Goal: Transaction & Acquisition: Purchase product/service

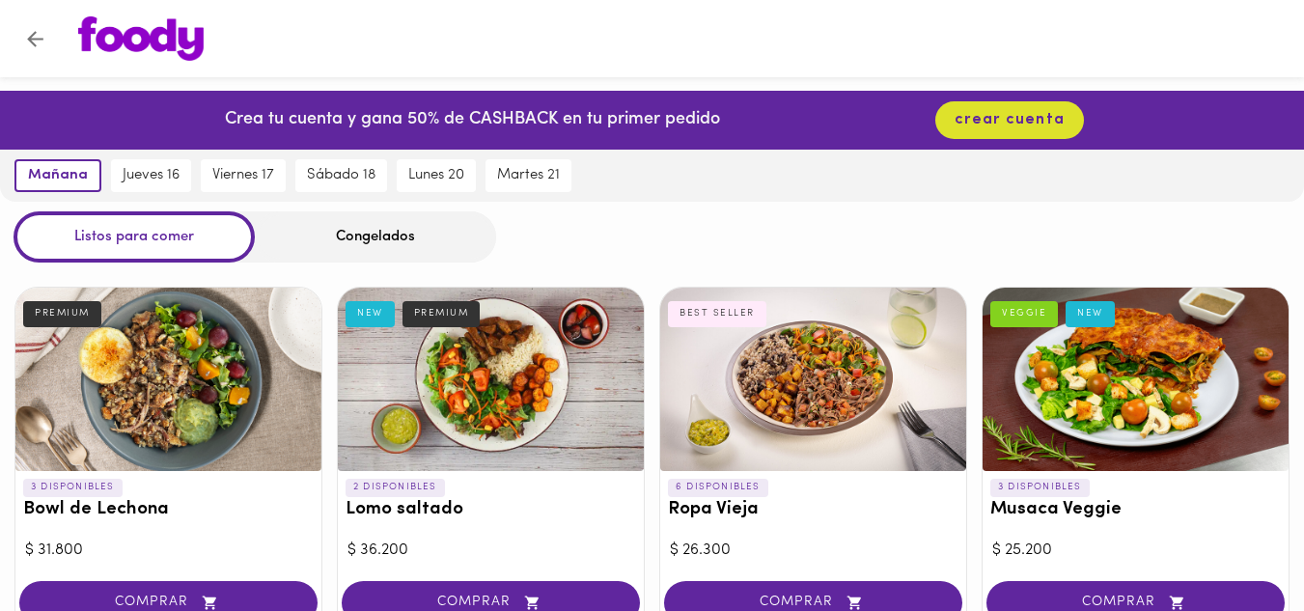
click at [418, 239] on div "Congelados" at bounding box center [375, 236] width 241 height 51
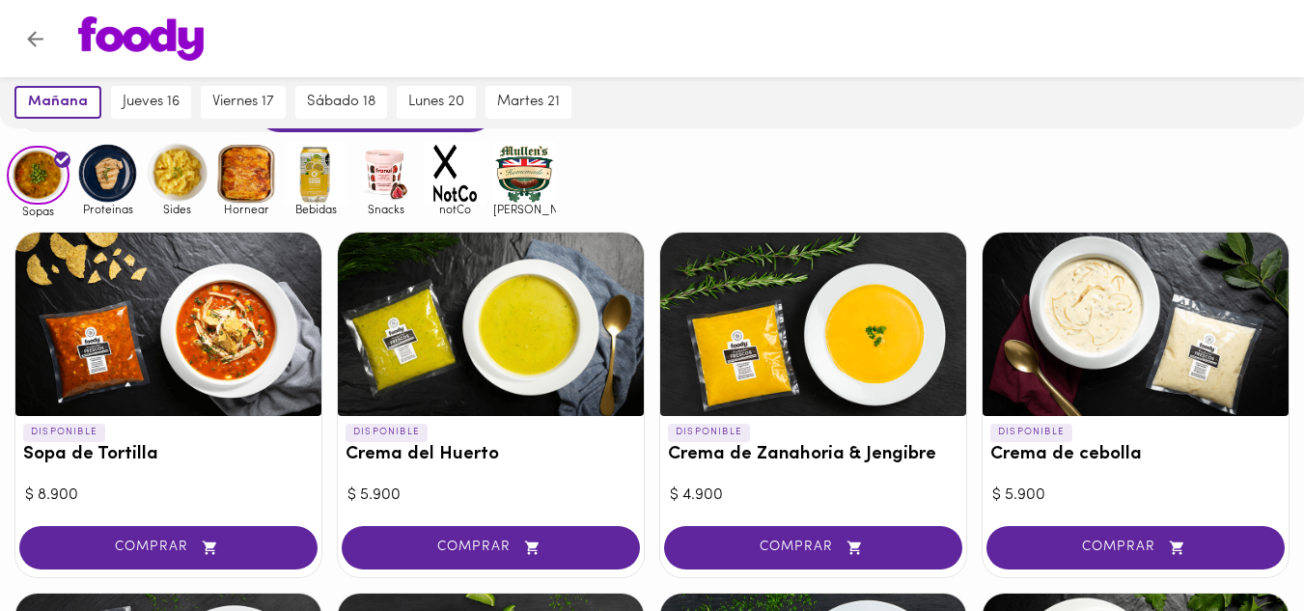
scroll to position [34, 0]
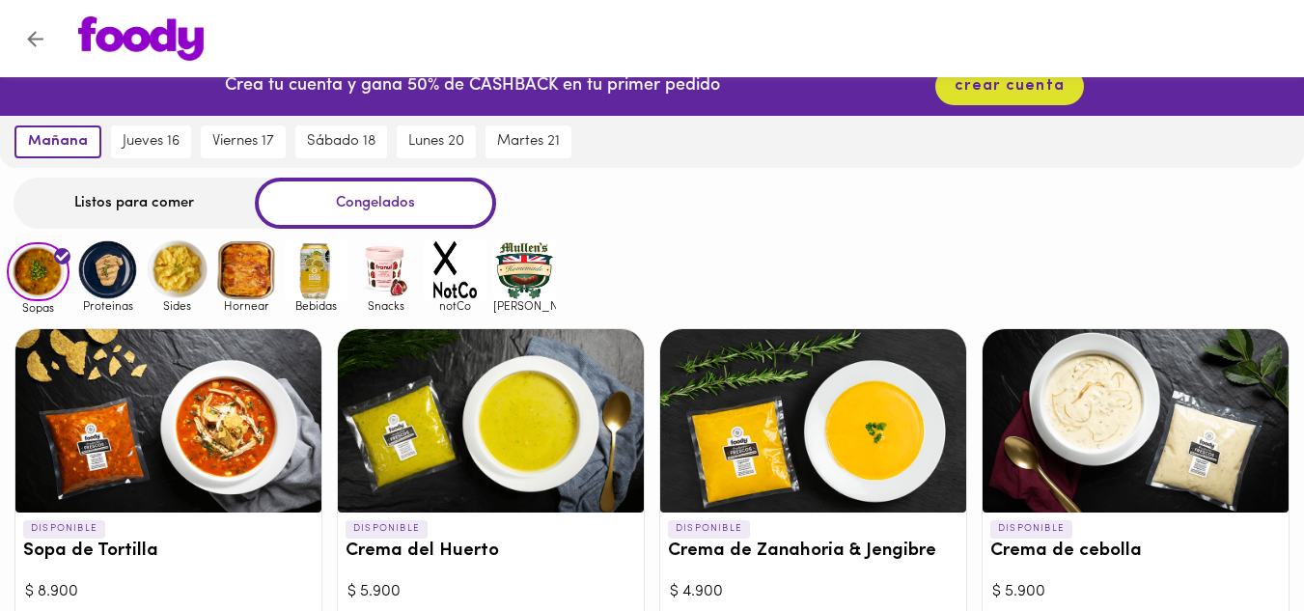
click at [381, 275] on img at bounding box center [385, 269] width 63 height 63
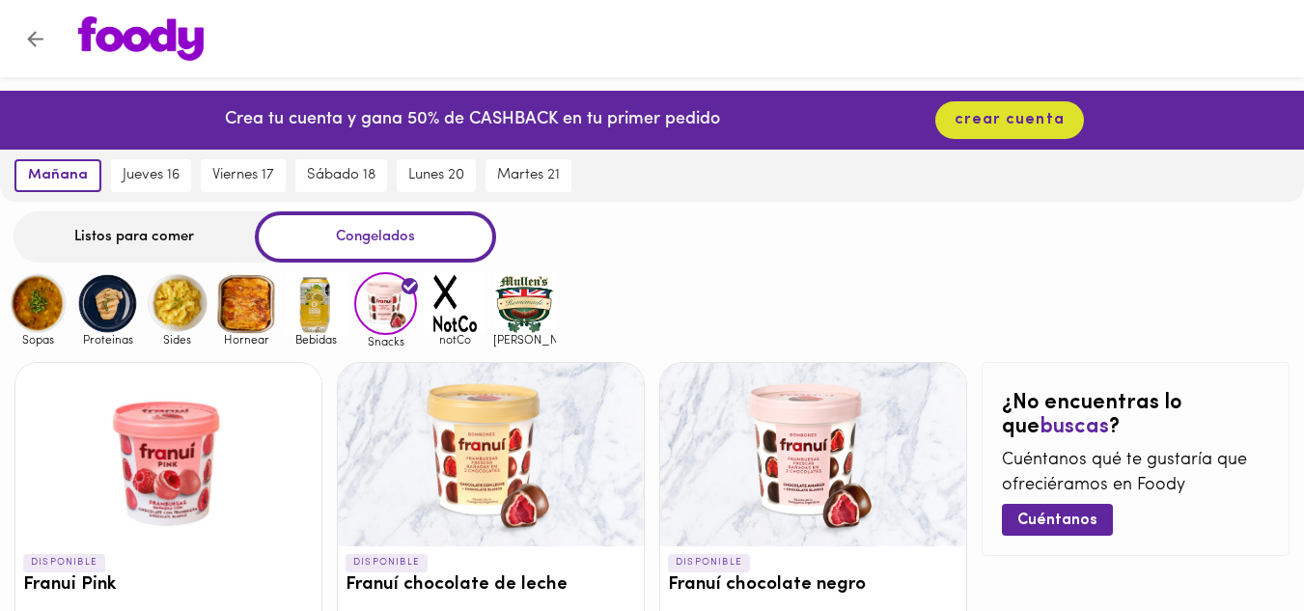
click at [259, 300] on img at bounding box center [246, 303] width 63 height 63
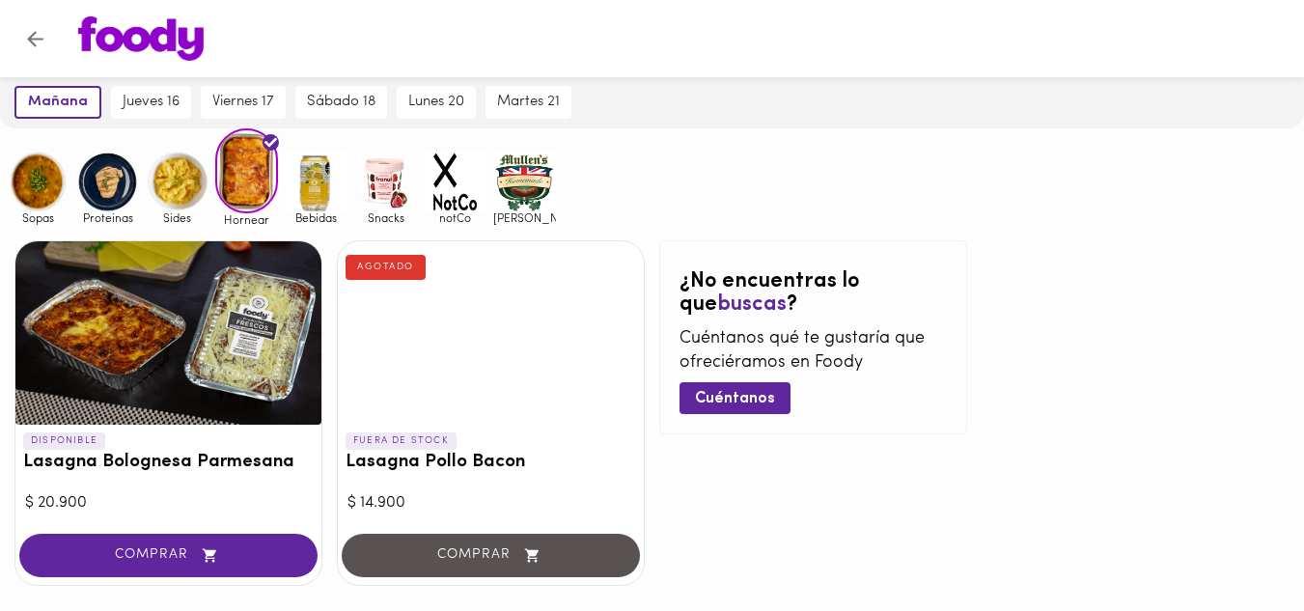
scroll to position [97, 0]
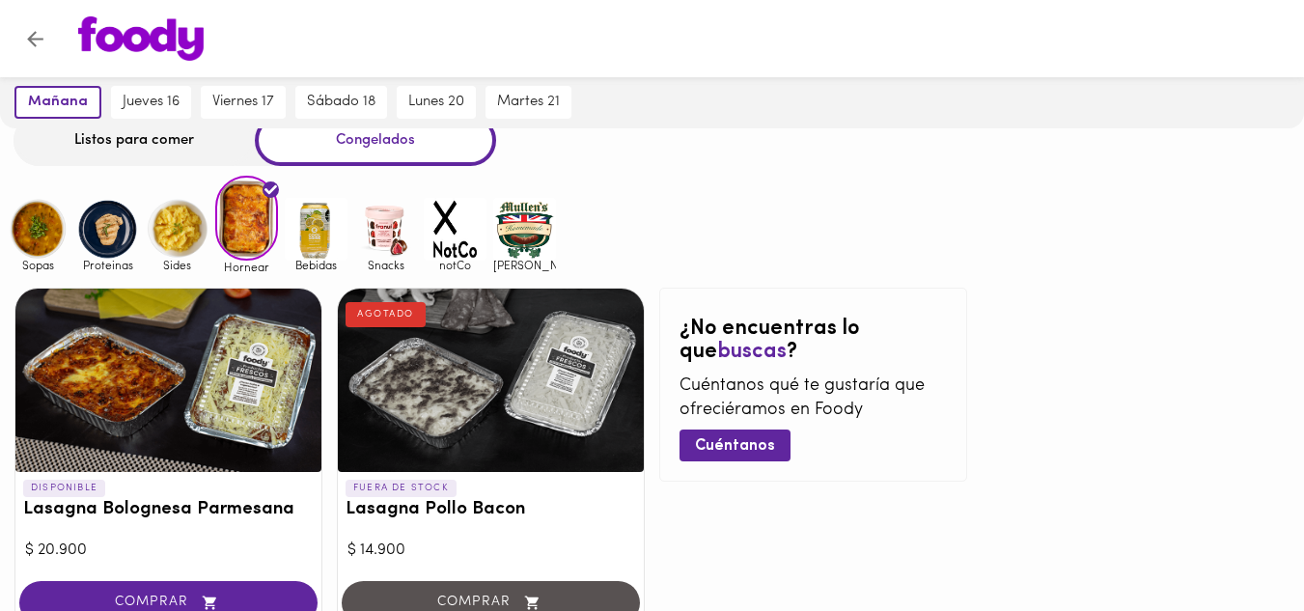
click at [194, 226] on img at bounding box center [177, 229] width 63 height 63
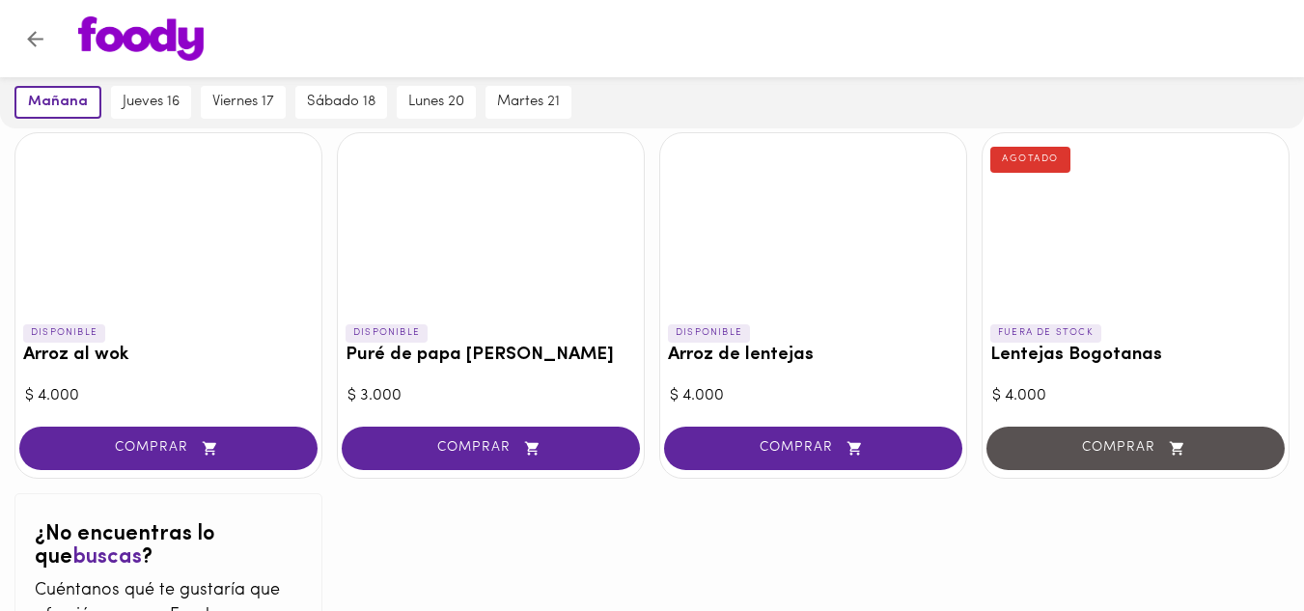
scroll to position [31, 0]
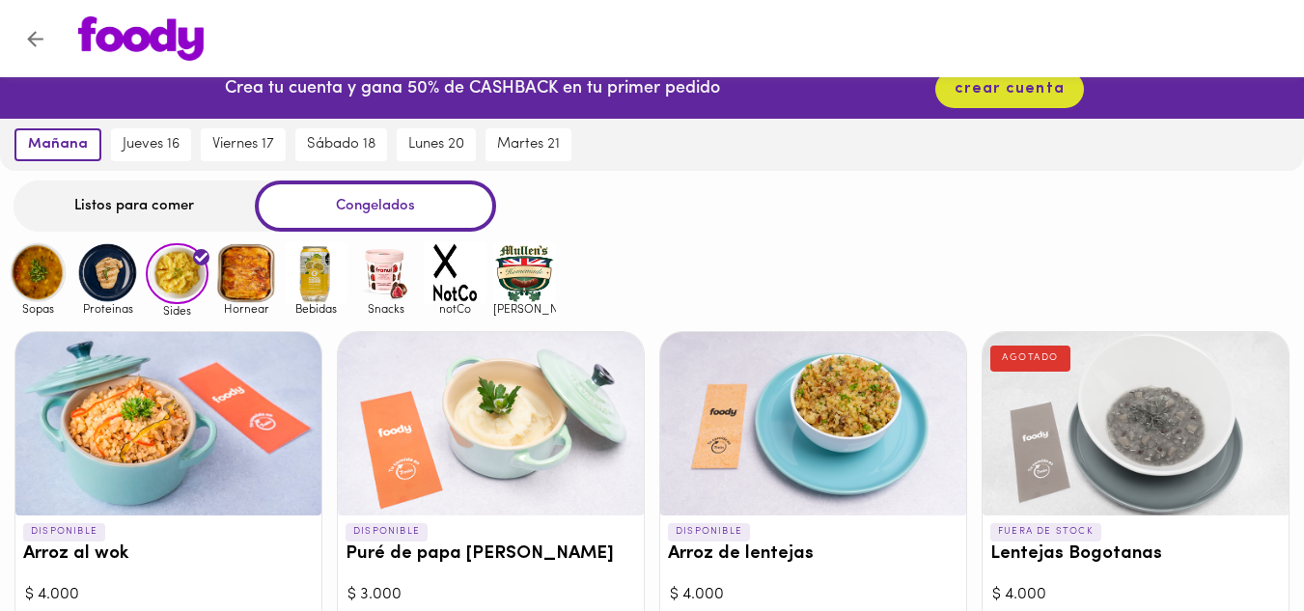
click at [113, 271] on img at bounding box center [107, 272] width 63 height 63
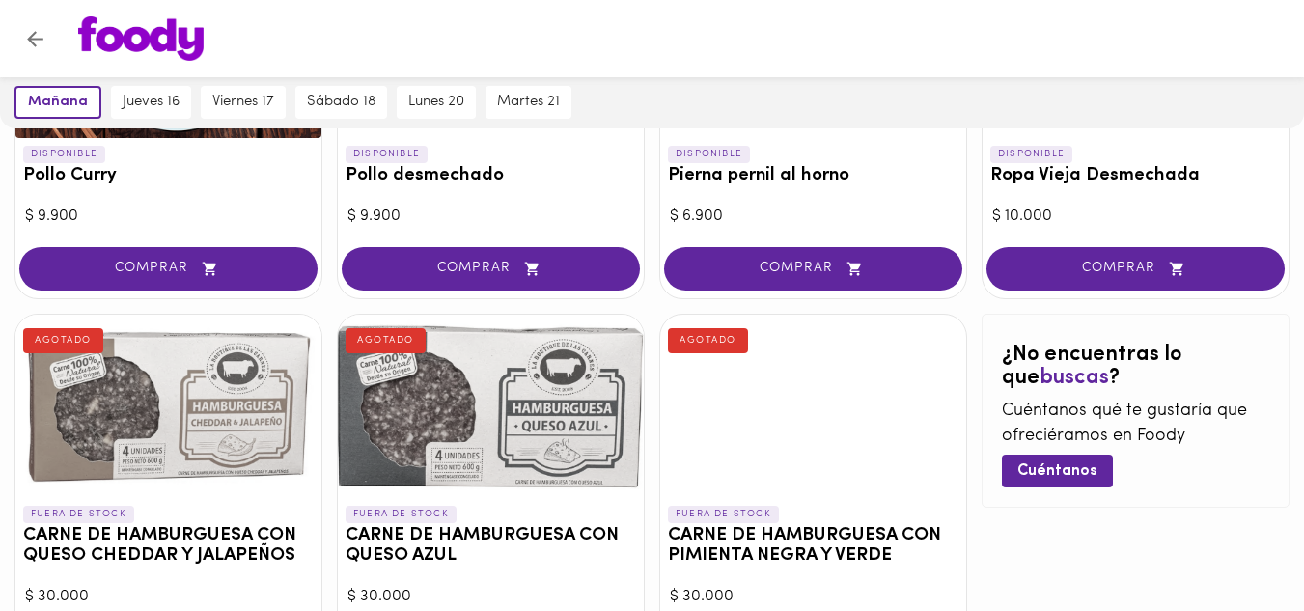
scroll to position [772, 0]
